Goal: Check status: Check status

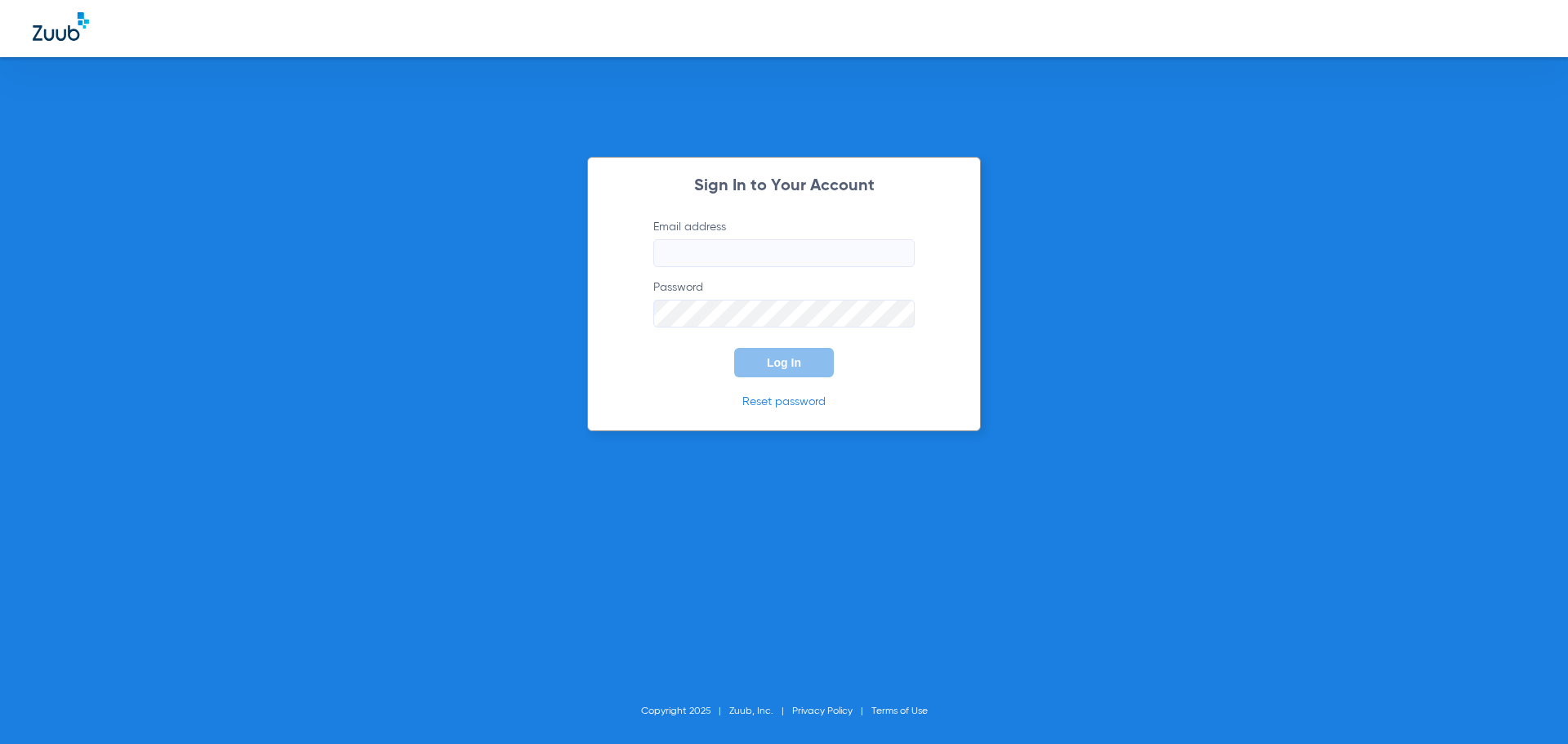
type input "[PERSON_NAME][EMAIL_ADDRESS][PERSON_NAME][DOMAIN_NAME]"
click at [625, 333] on div "Sign In to Your Account Email address [PERSON_NAME][EMAIL_ADDRESS][PERSON_NAME]…" at bounding box center [784, 294] width 393 height 274
click at [765, 368] on button "Log In" at bounding box center [784, 362] width 100 height 29
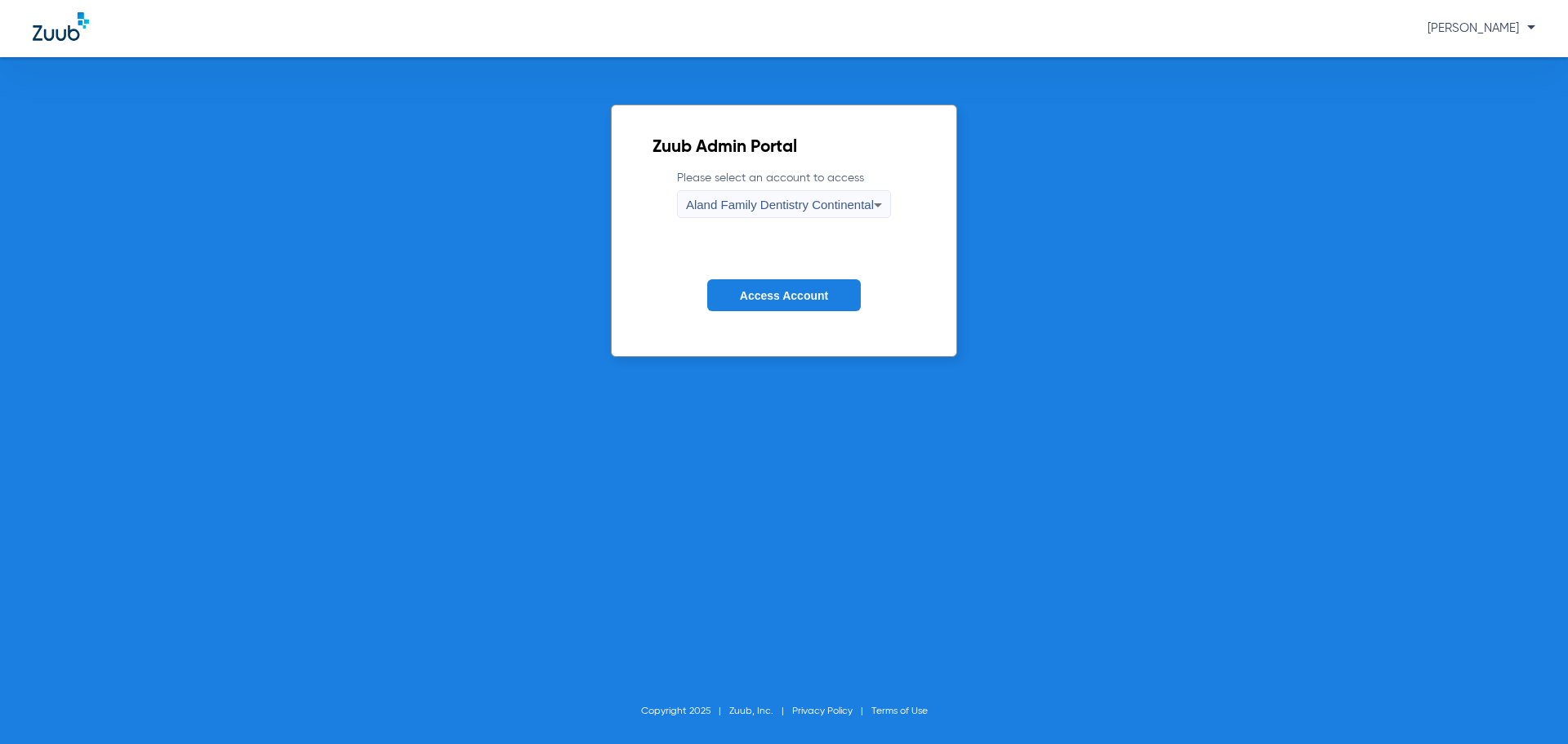
click at [726, 214] on div "Aland Family Dentistry Continental" at bounding box center [780, 205] width 188 height 28
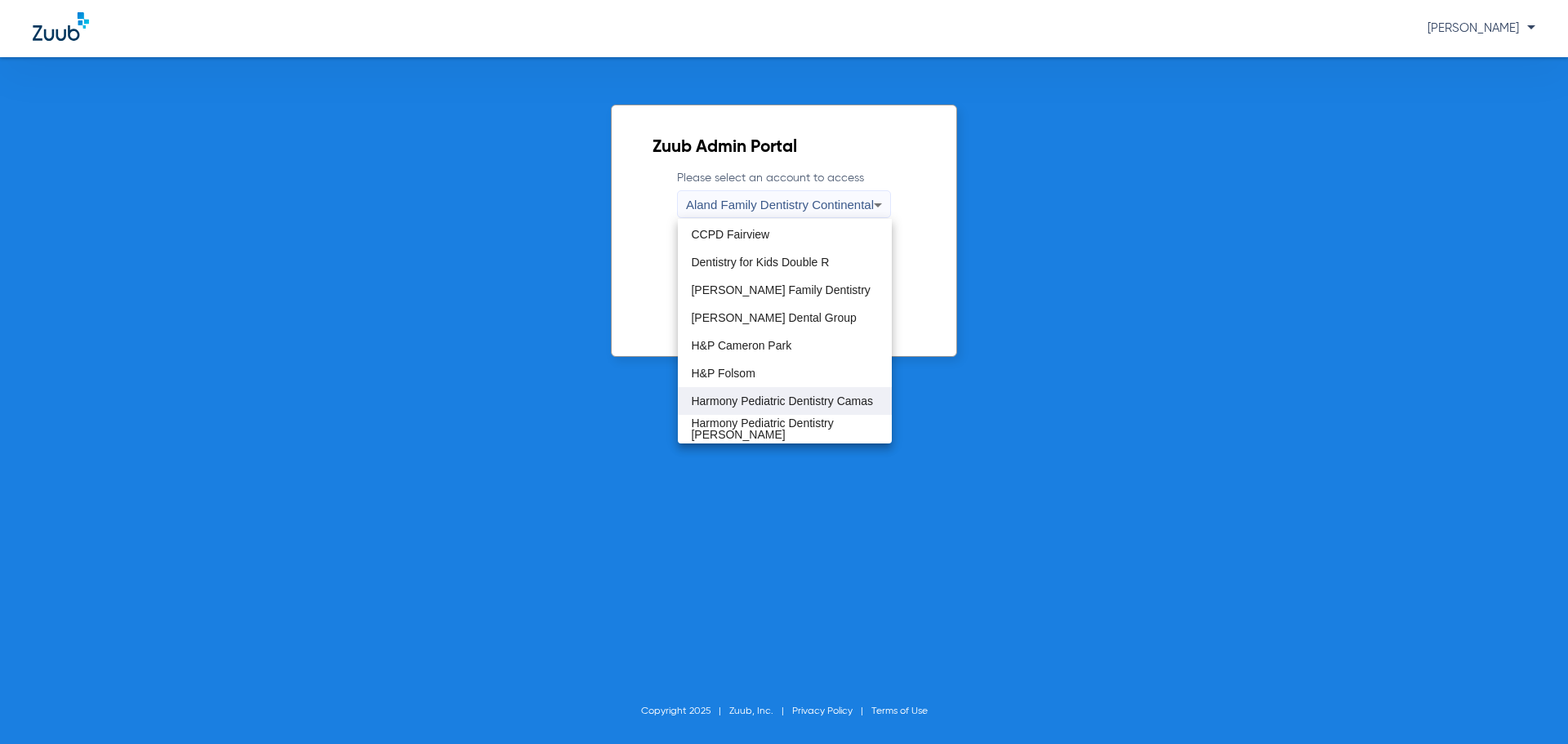
scroll to position [164, 0]
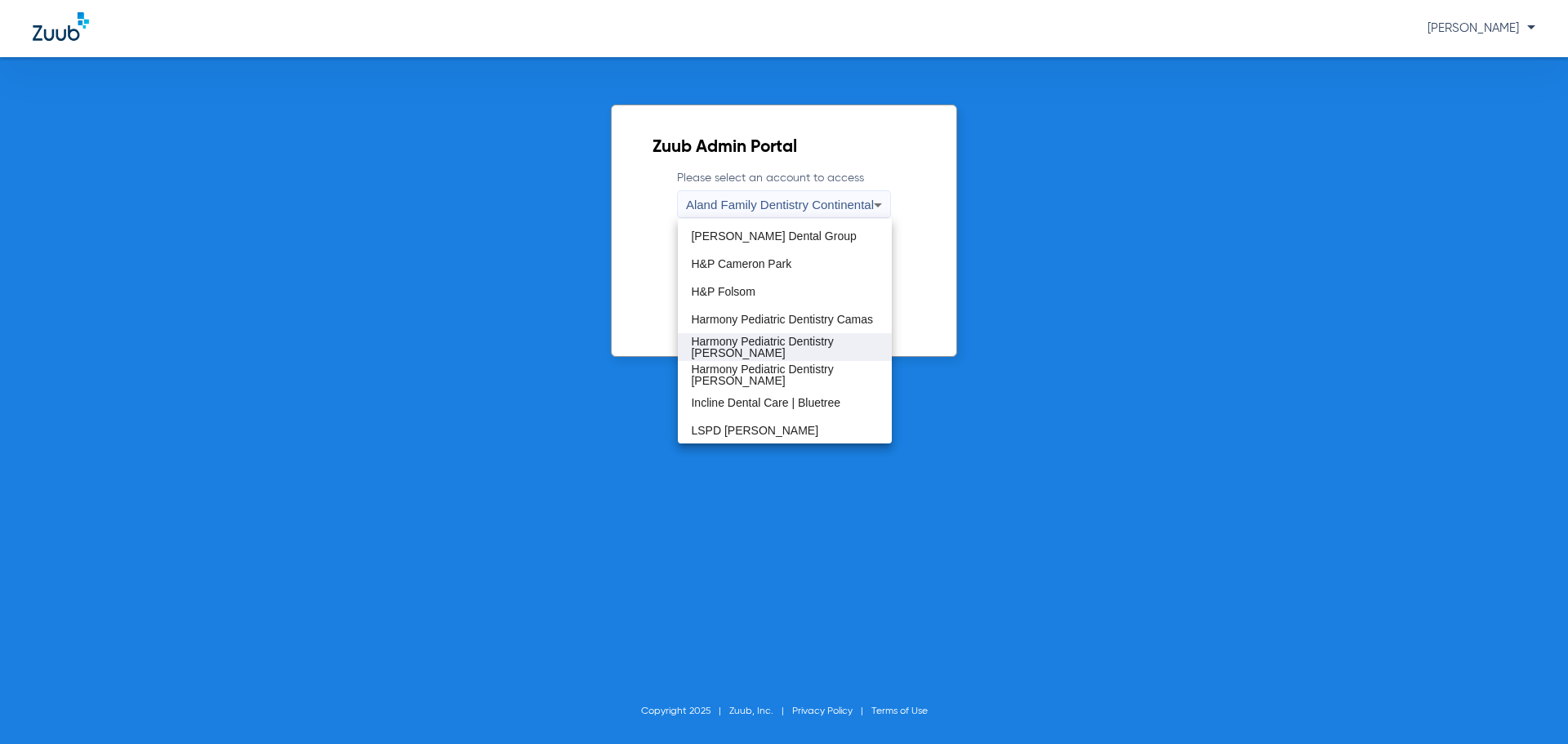
click at [780, 342] on span "Harmony Pediatric Dentistry [PERSON_NAME]" at bounding box center [784, 347] width 187 height 23
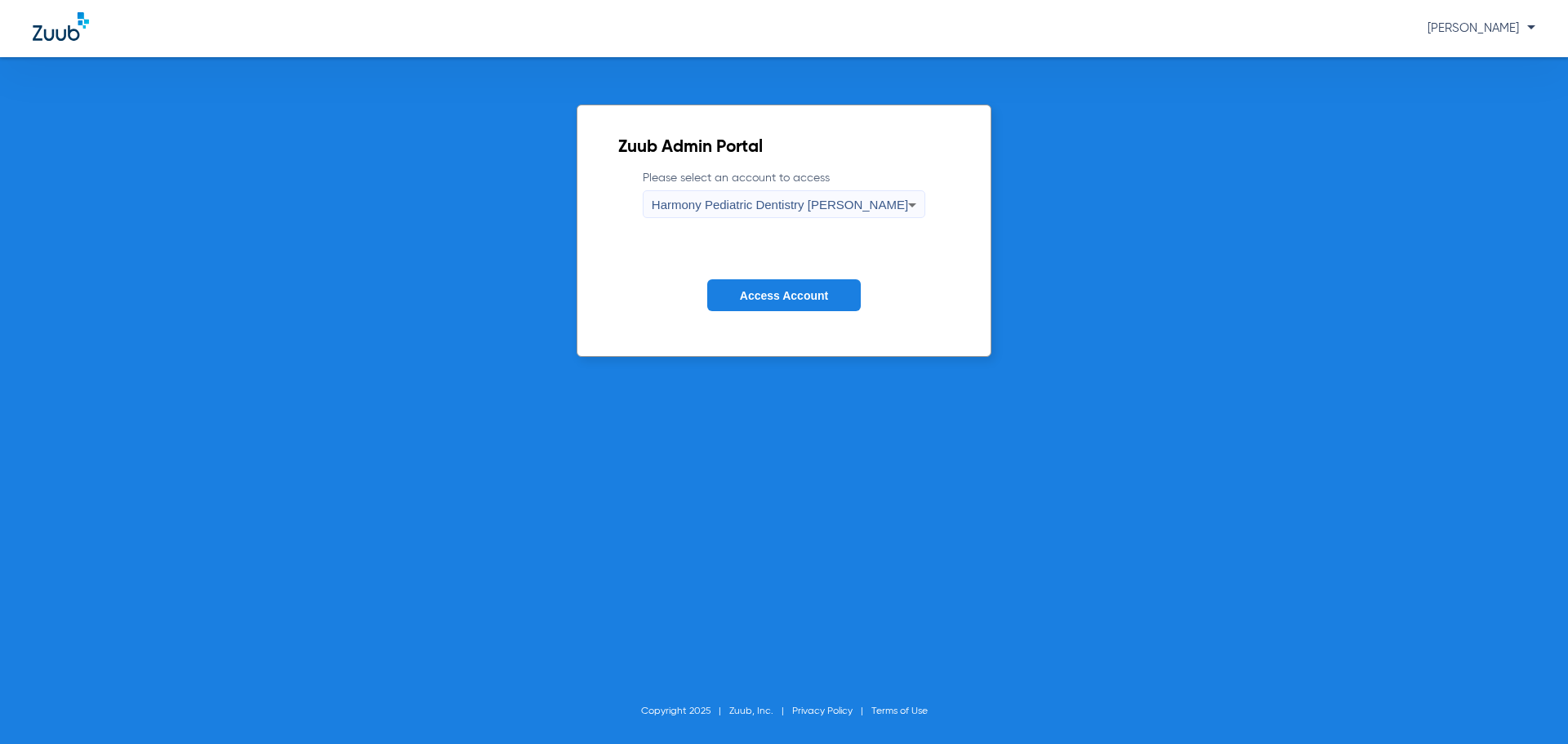
click at [773, 298] on span "Access Account" at bounding box center [783, 295] width 88 height 13
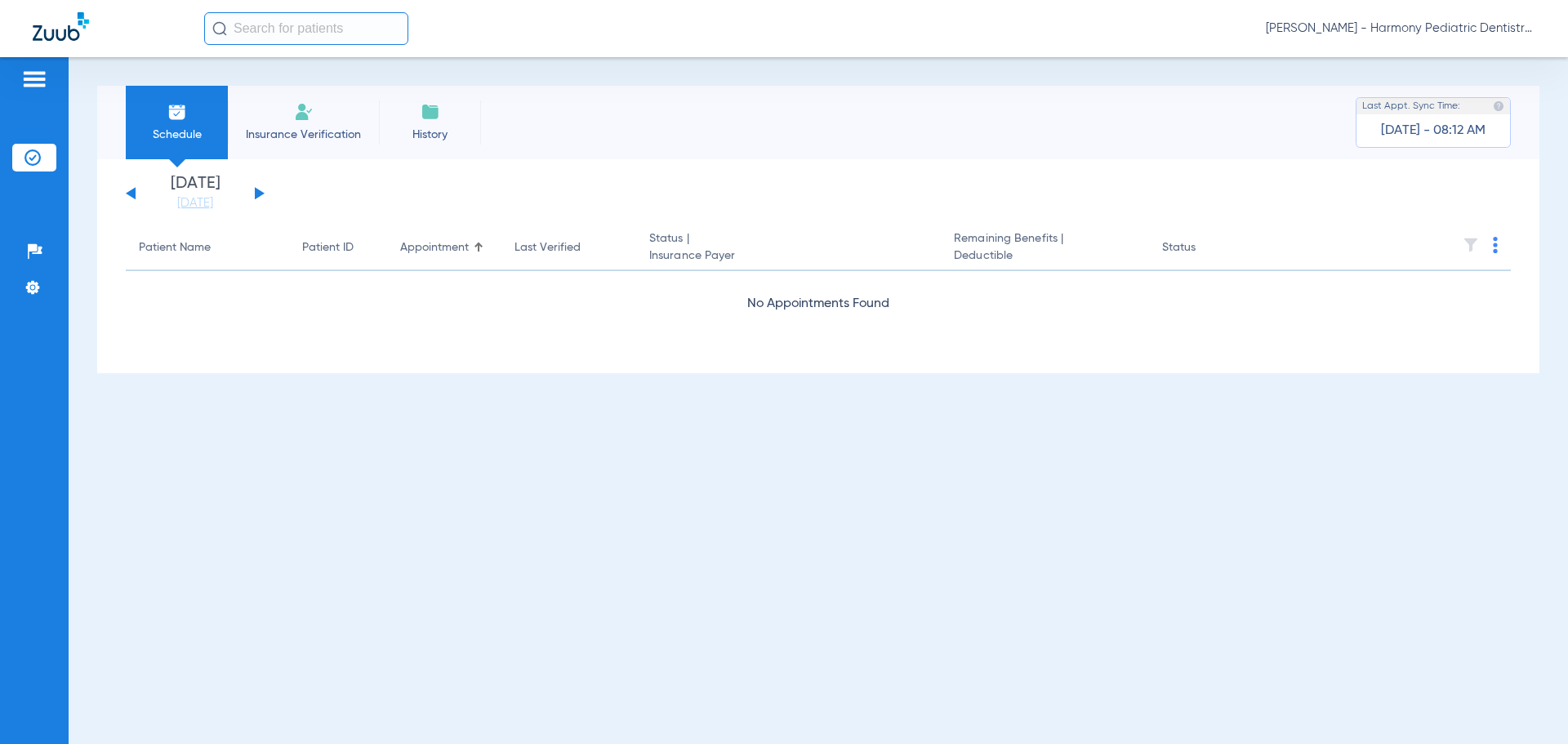
click at [255, 194] on button at bounding box center [259, 193] width 10 height 12
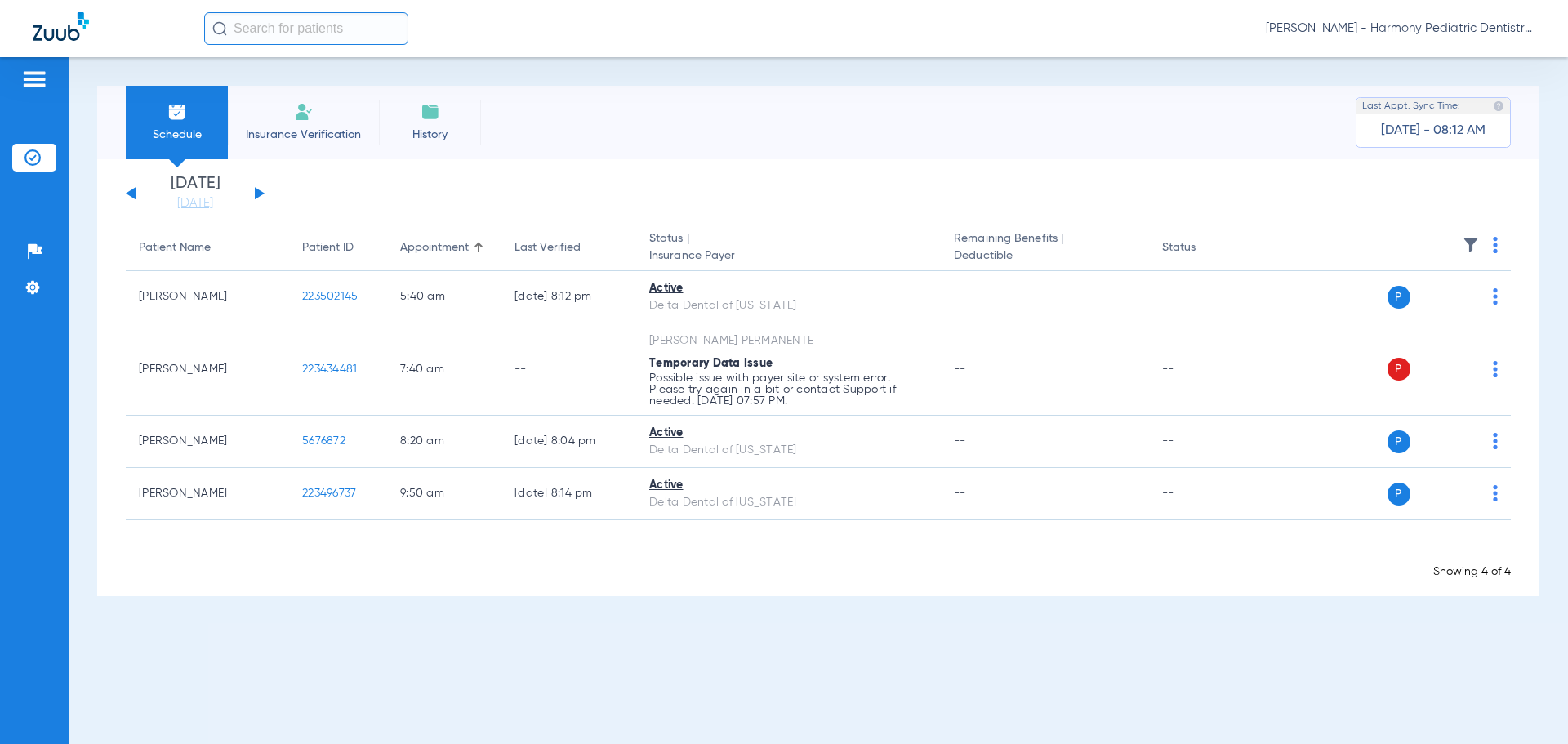
click at [255, 194] on button at bounding box center [259, 193] width 10 height 12
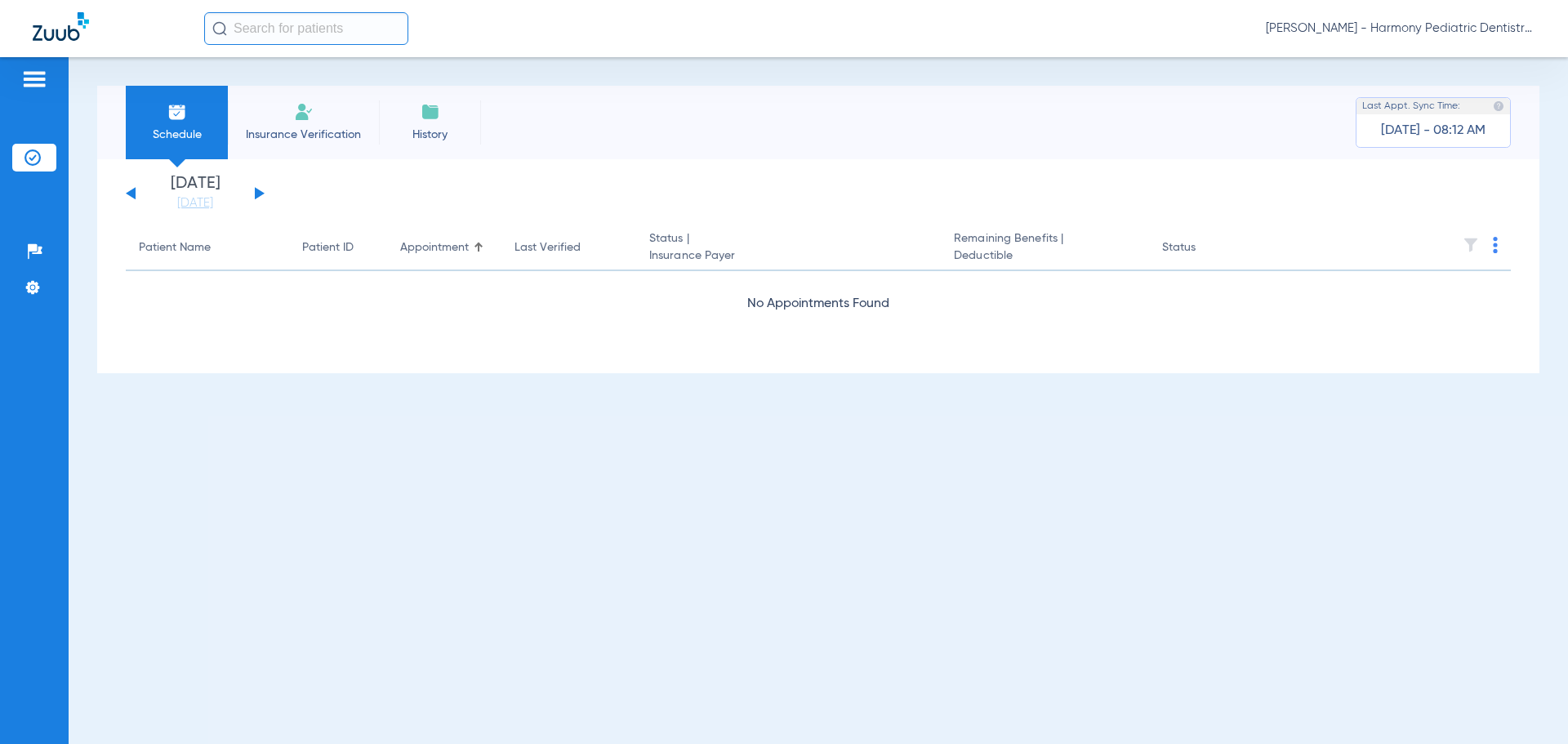
click at [255, 194] on button at bounding box center [259, 193] width 10 height 12
